Goal: Information Seeking & Learning: Learn about a topic

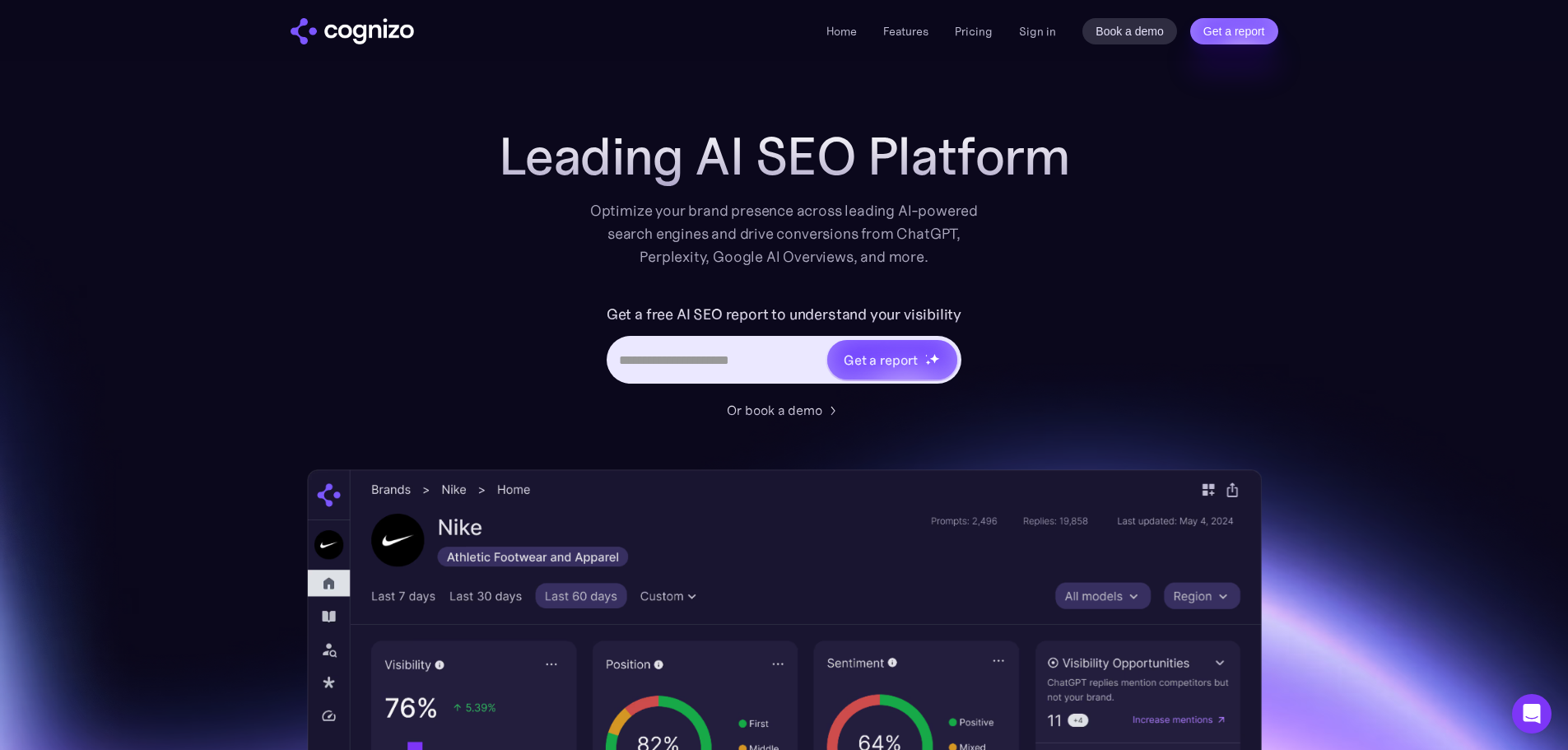
click at [722, 364] on input "Hero URL Input Form" at bounding box center [718, 359] width 217 height 31
type input "**********"
click at [867, 356] on div "Get a report" at bounding box center [880, 359] width 74 height 19
type input "**********"
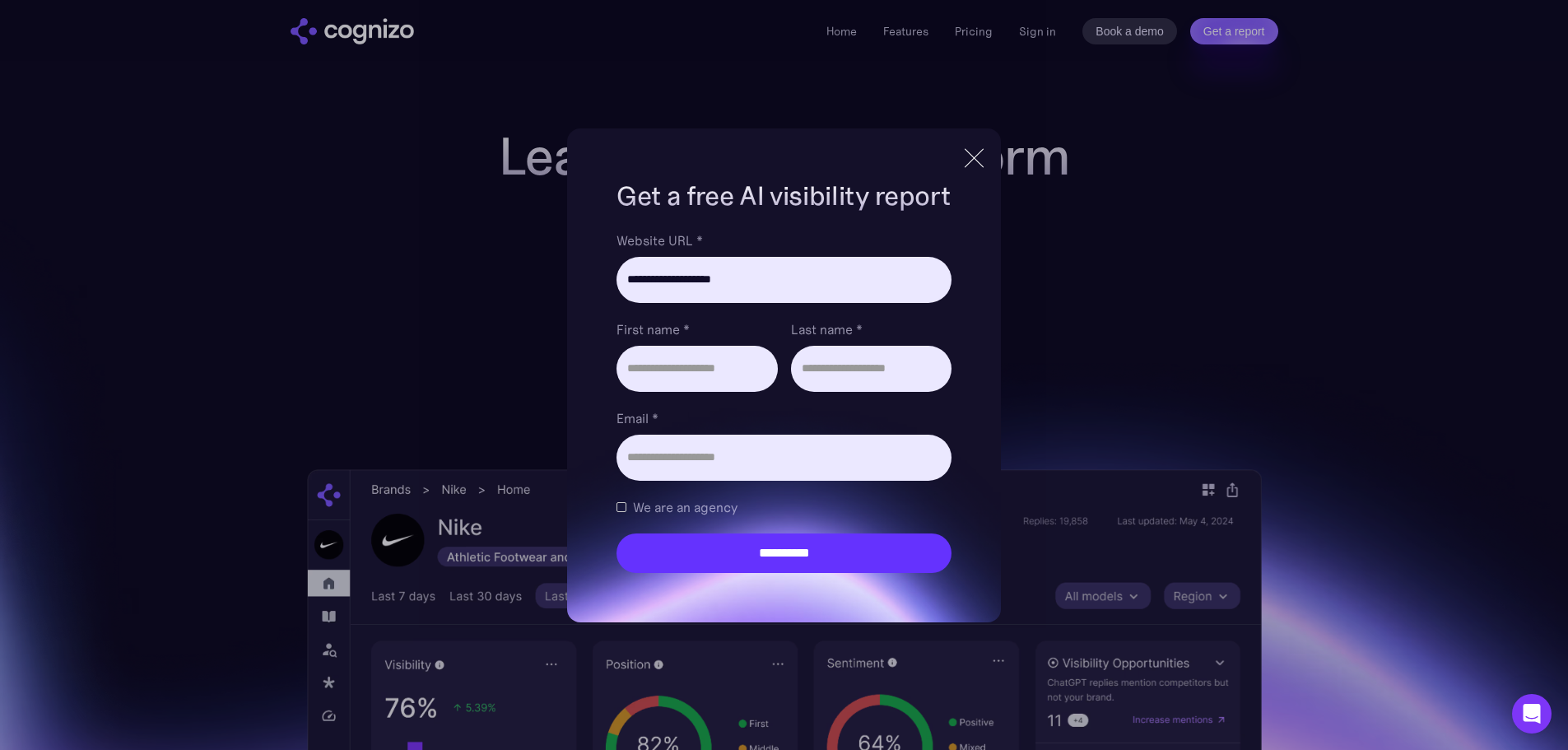
click at [979, 158] on div at bounding box center [974, 158] width 27 height 30
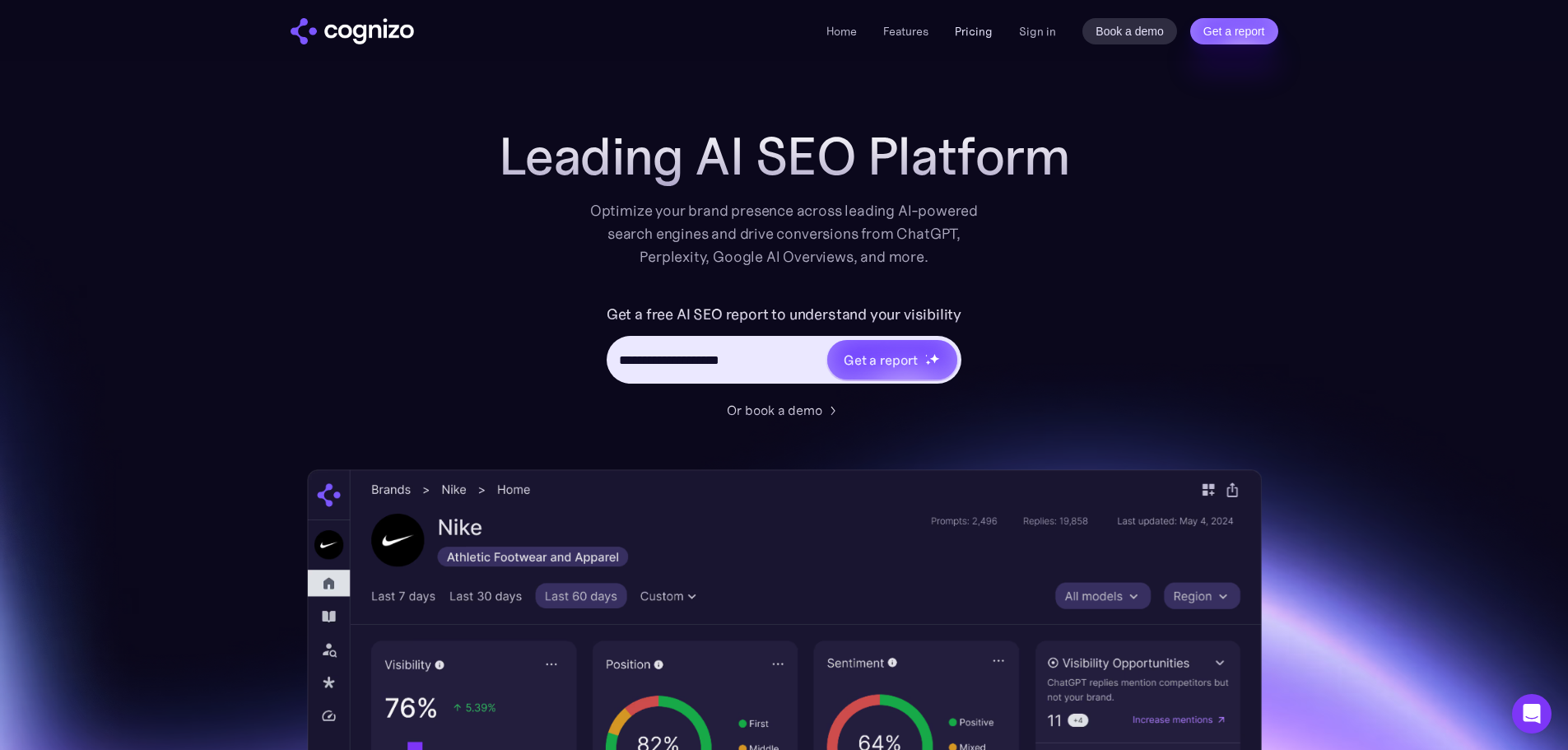
click at [982, 31] on link "Pricing" at bounding box center [973, 31] width 38 height 14
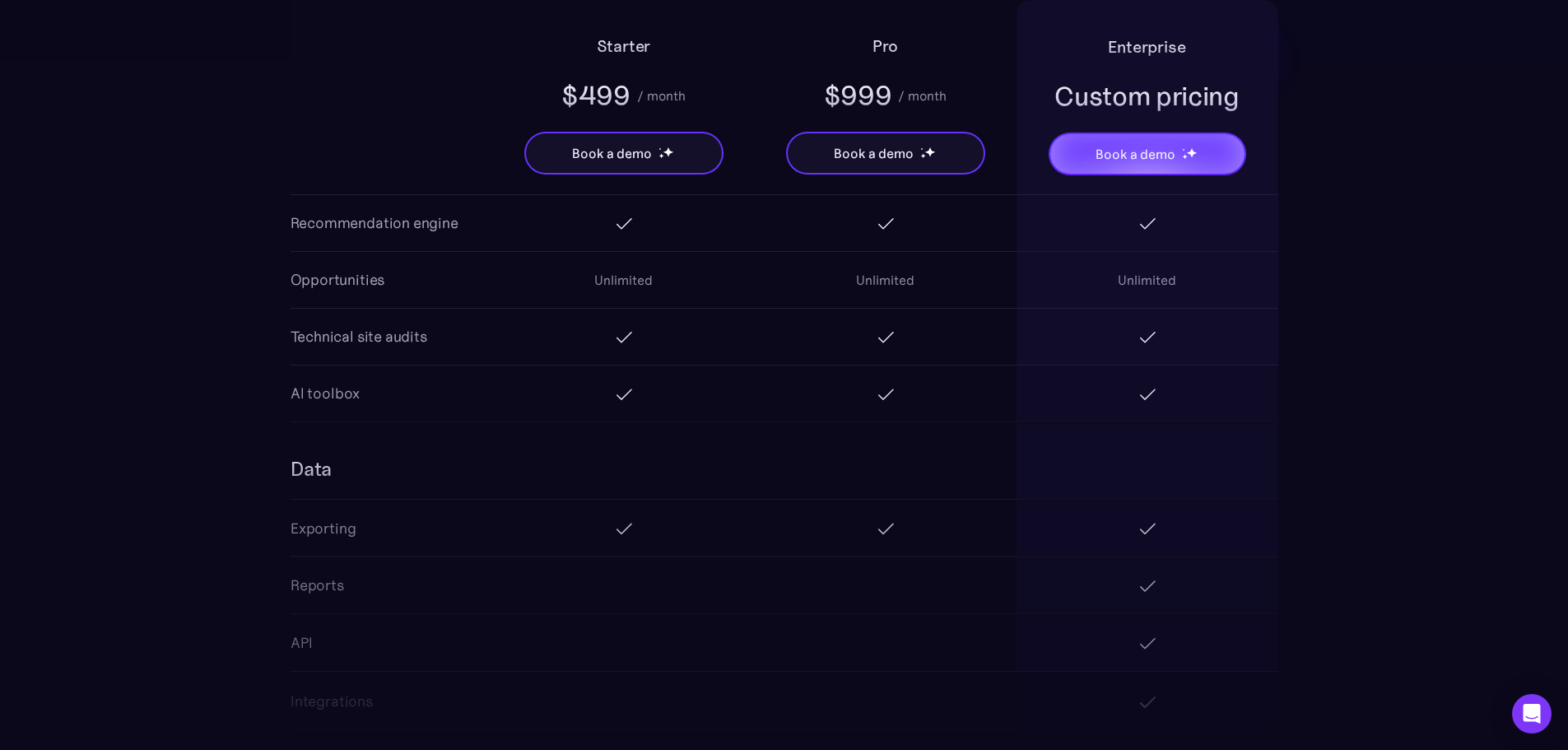
scroll to position [2471, 0]
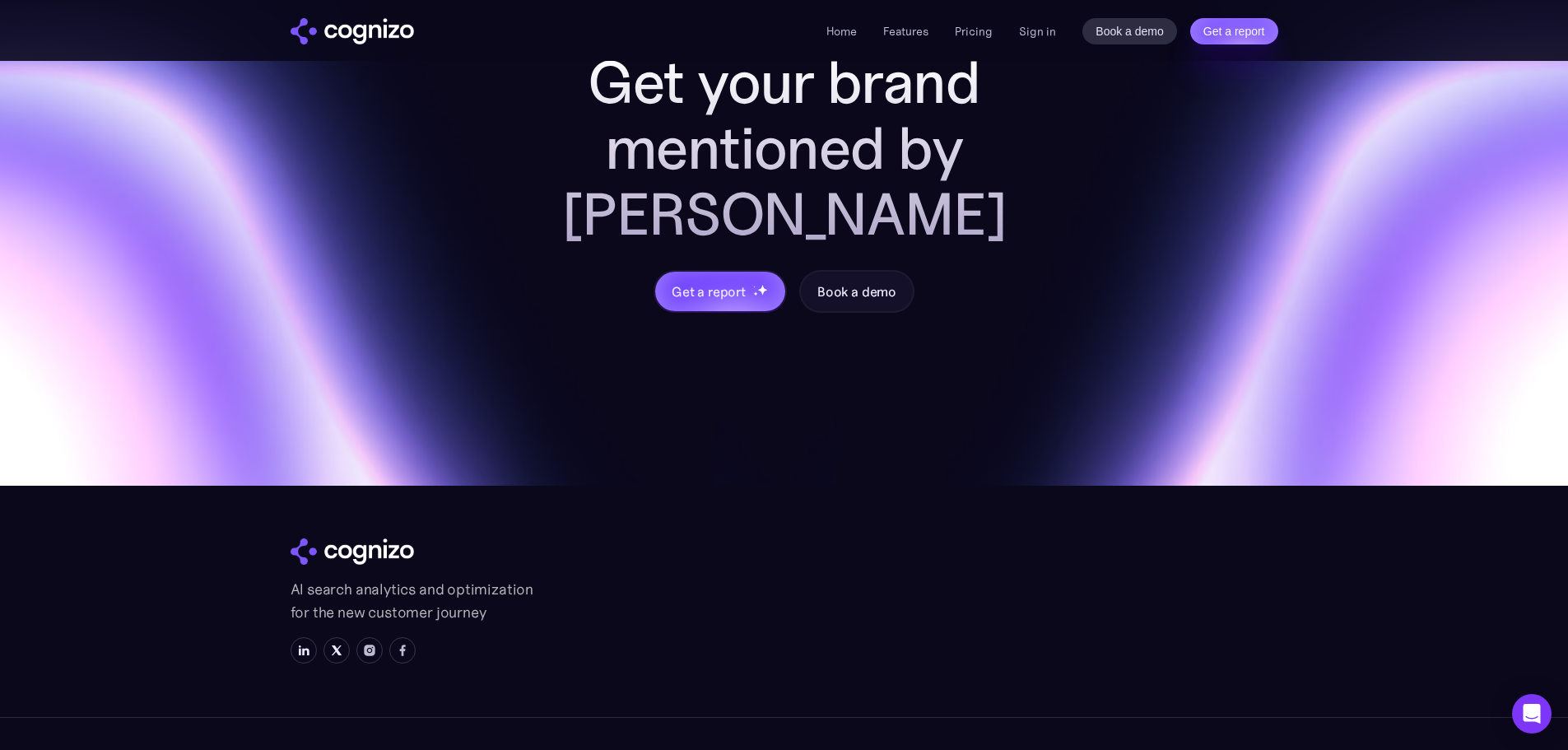
scroll to position [6456, 0]
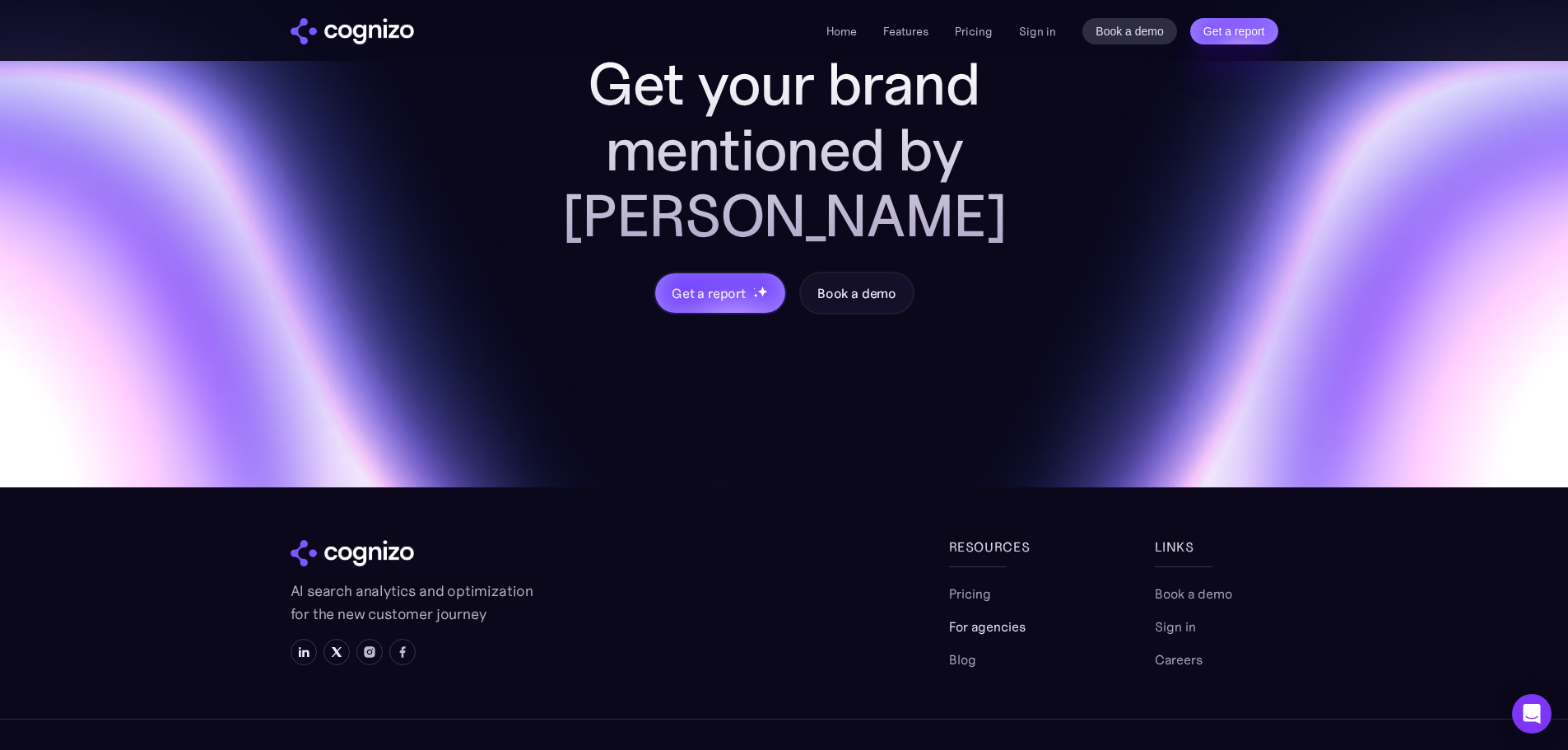
click at [992, 617] on link "For agencies" at bounding box center [988, 626] width 76 height 19
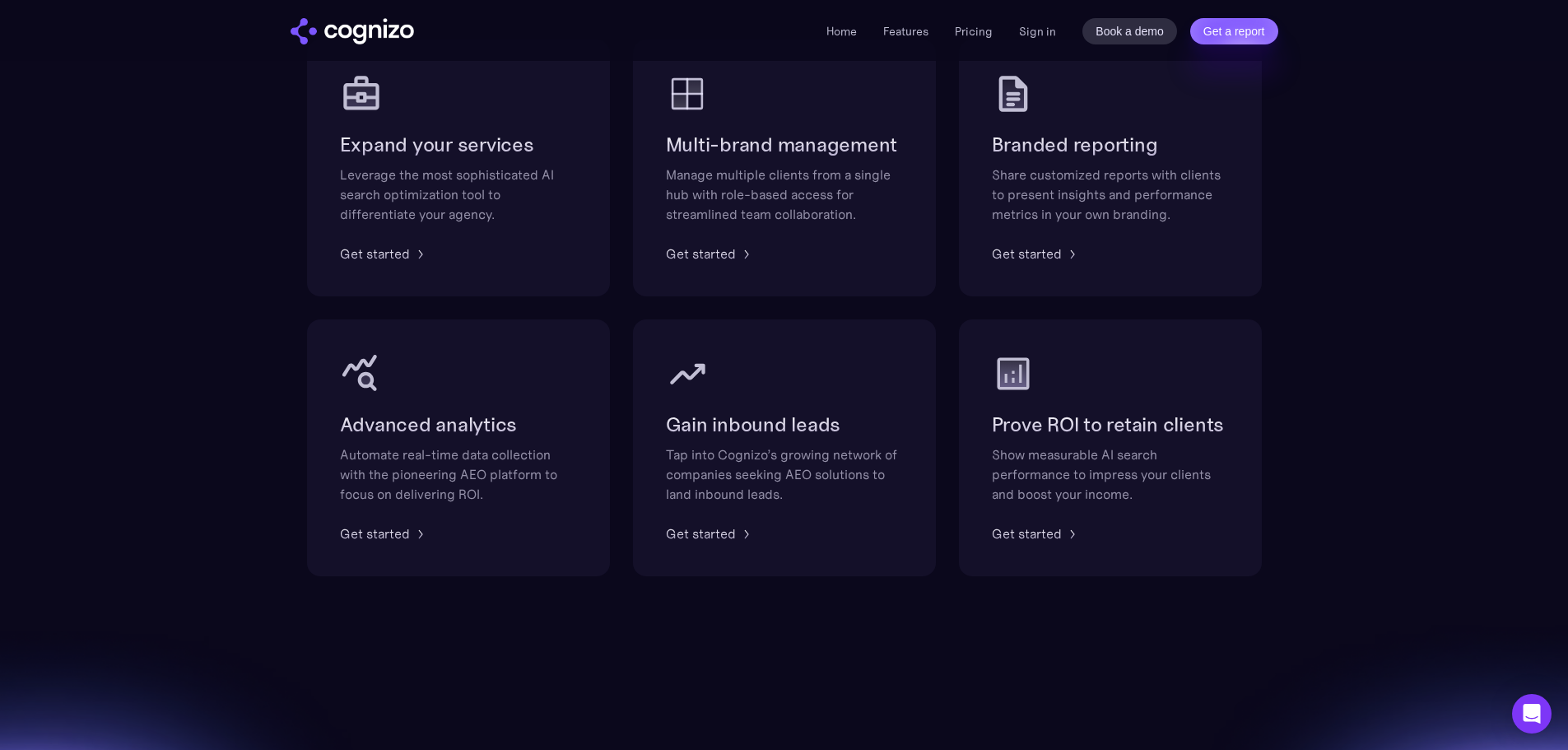
scroll to position [1318, 0]
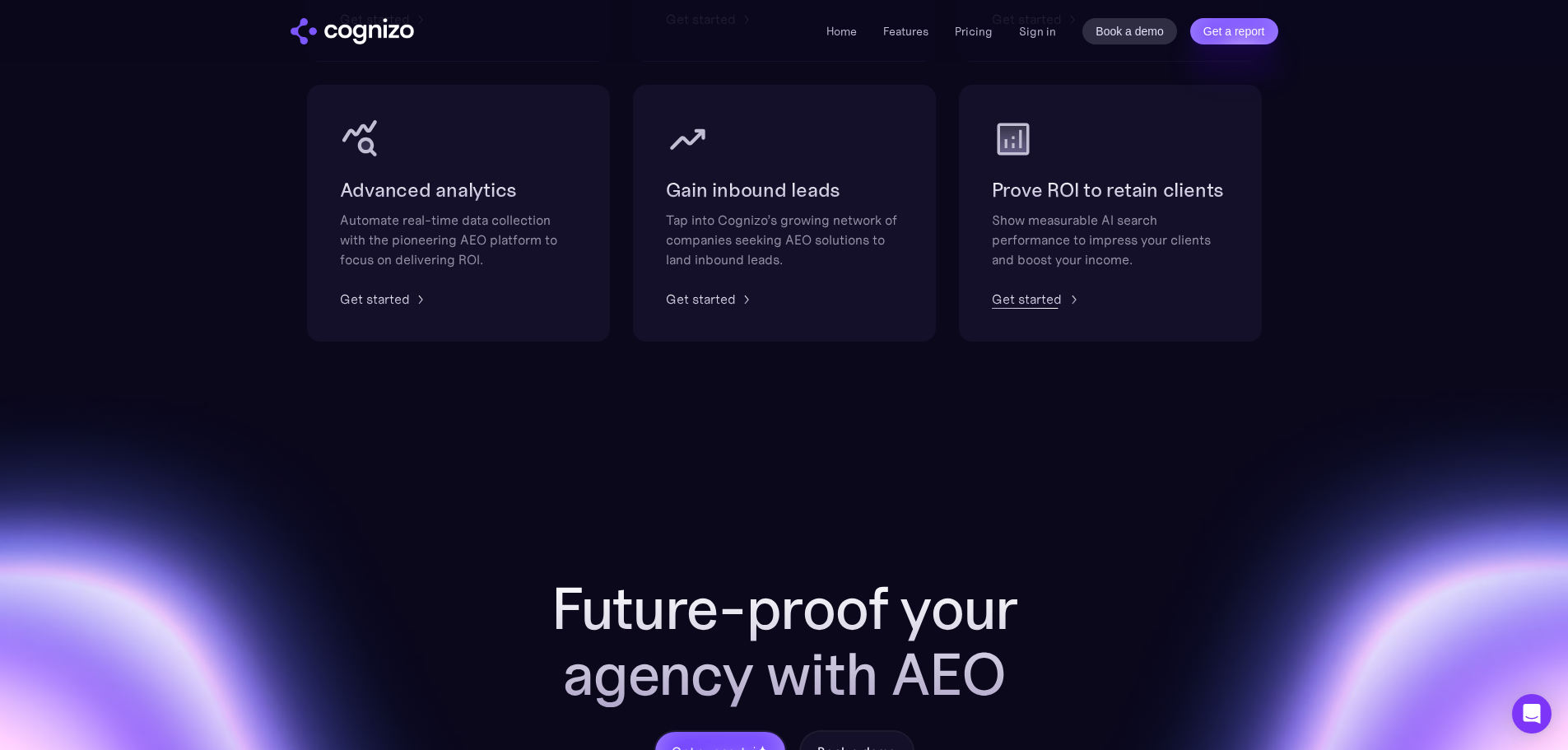
click at [1038, 295] on div "Get started" at bounding box center [1027, 298] width 70 height 19
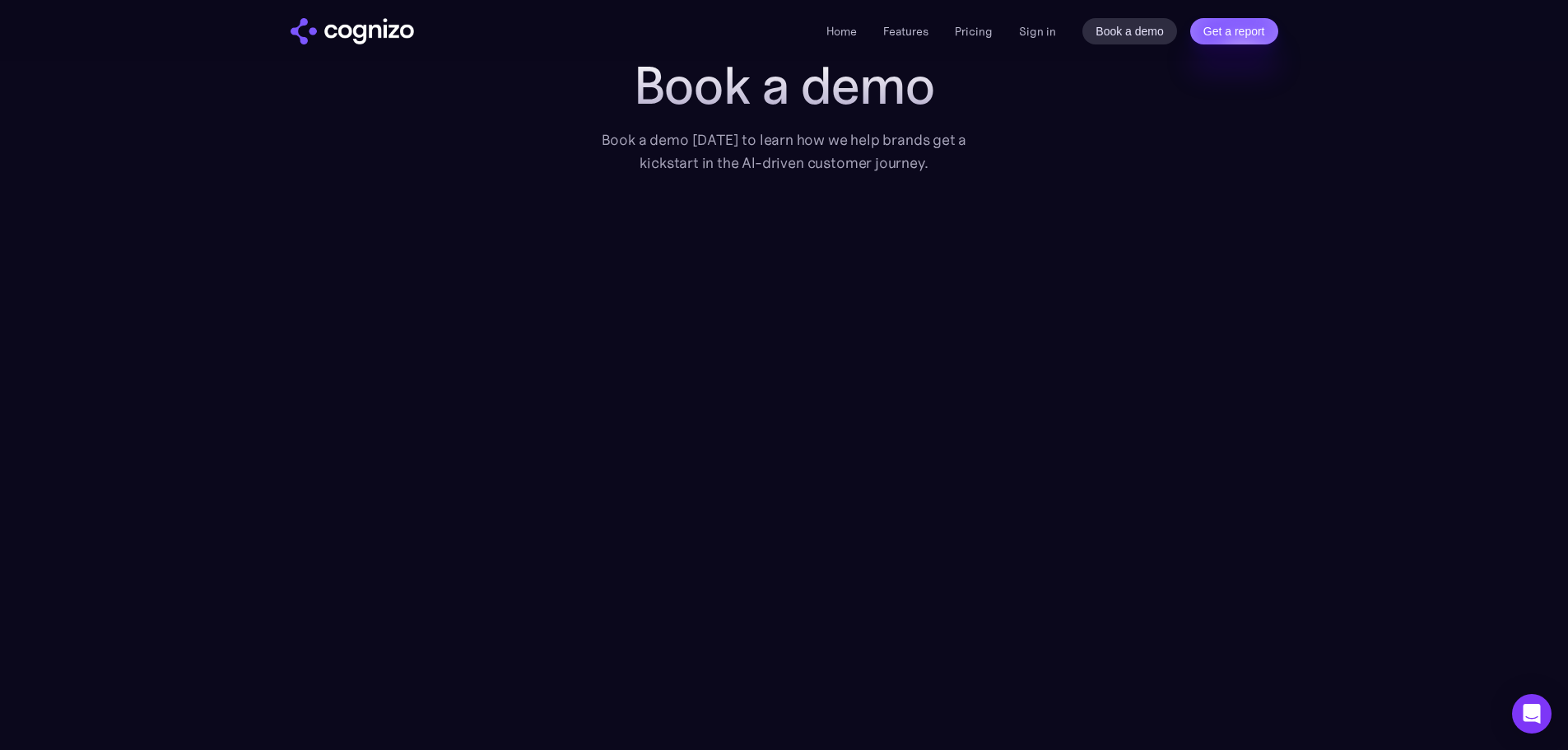
scroll to position [412, 0]
